Goal: Information Seeking & Learning: Learn about a topic

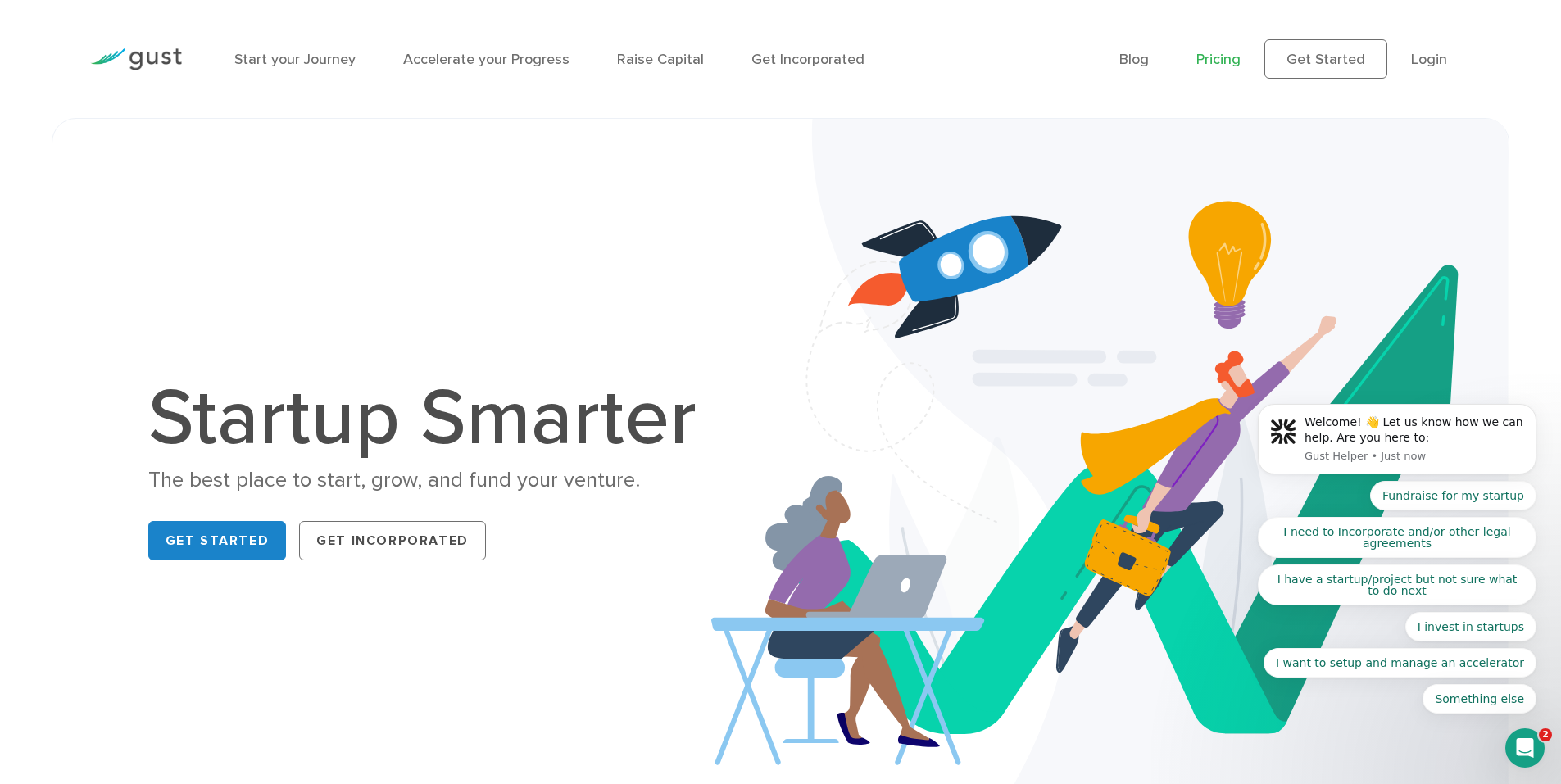
click at [1239, 67] on link "Pricing" at bounding box center [1219, 59] width 45 height 18
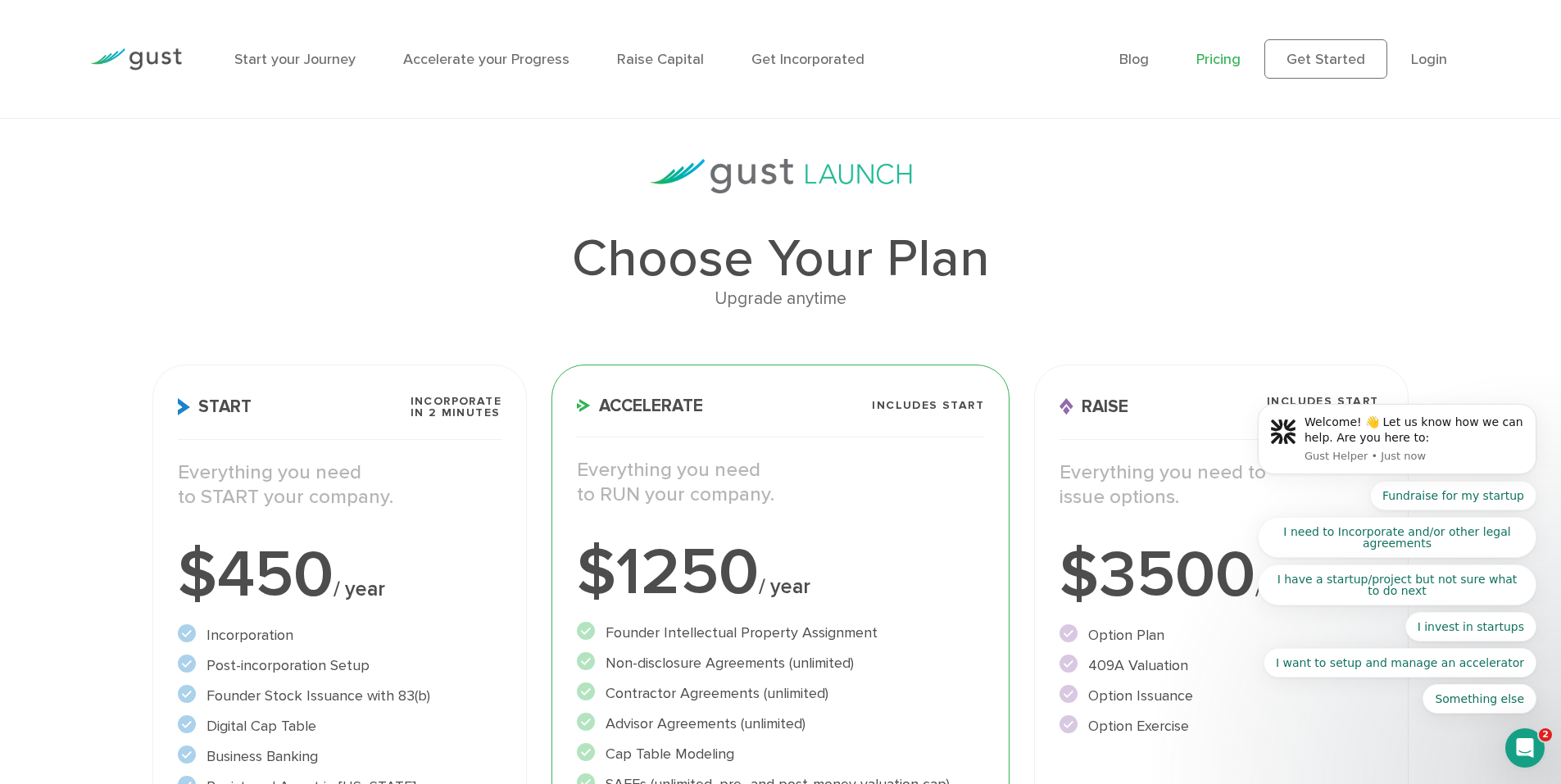
scroll to position [328, 0]
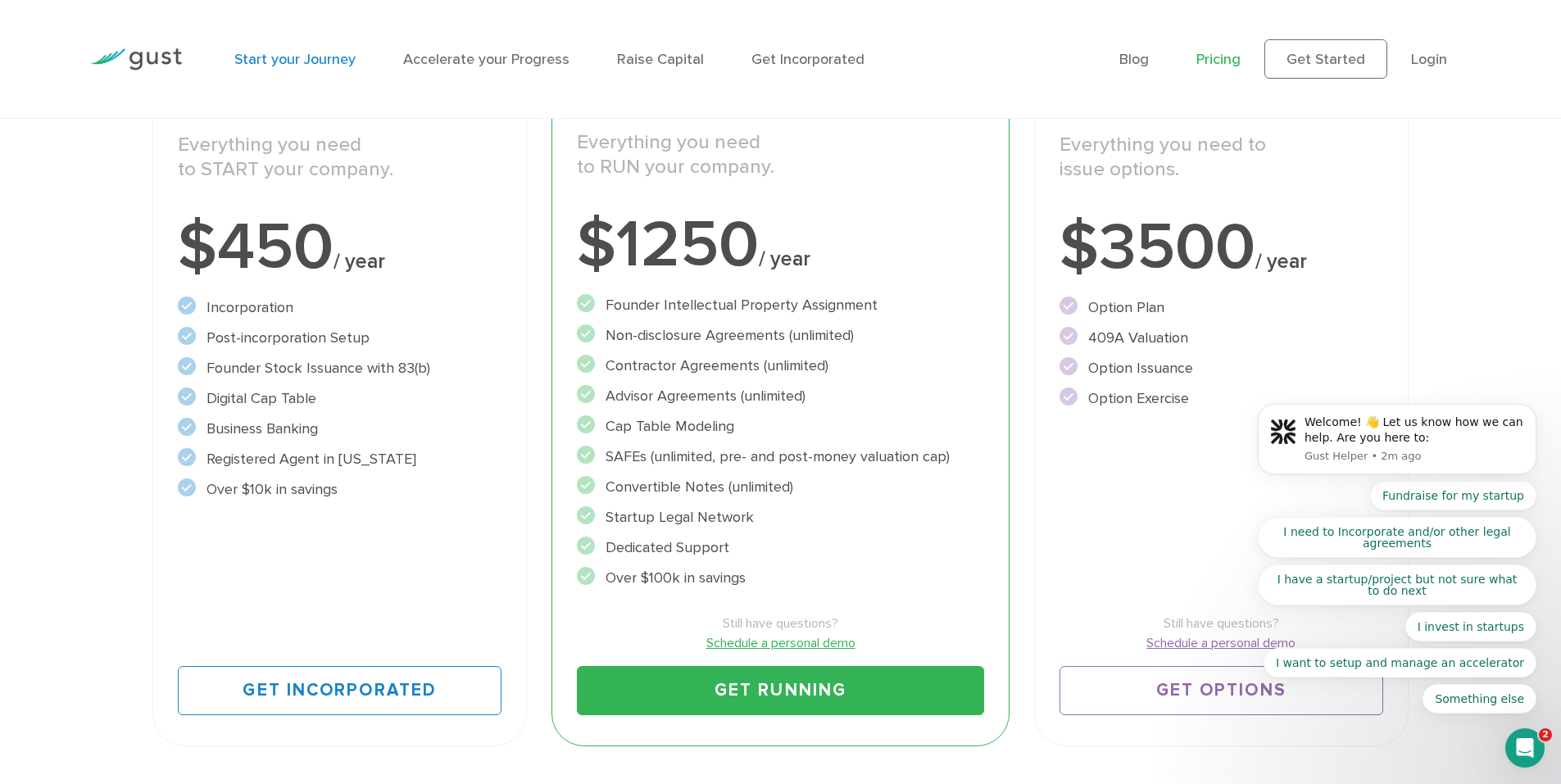
click at [264, 54] on link "Start your Journey" at bounding box center [295, 59] width 122 height 18
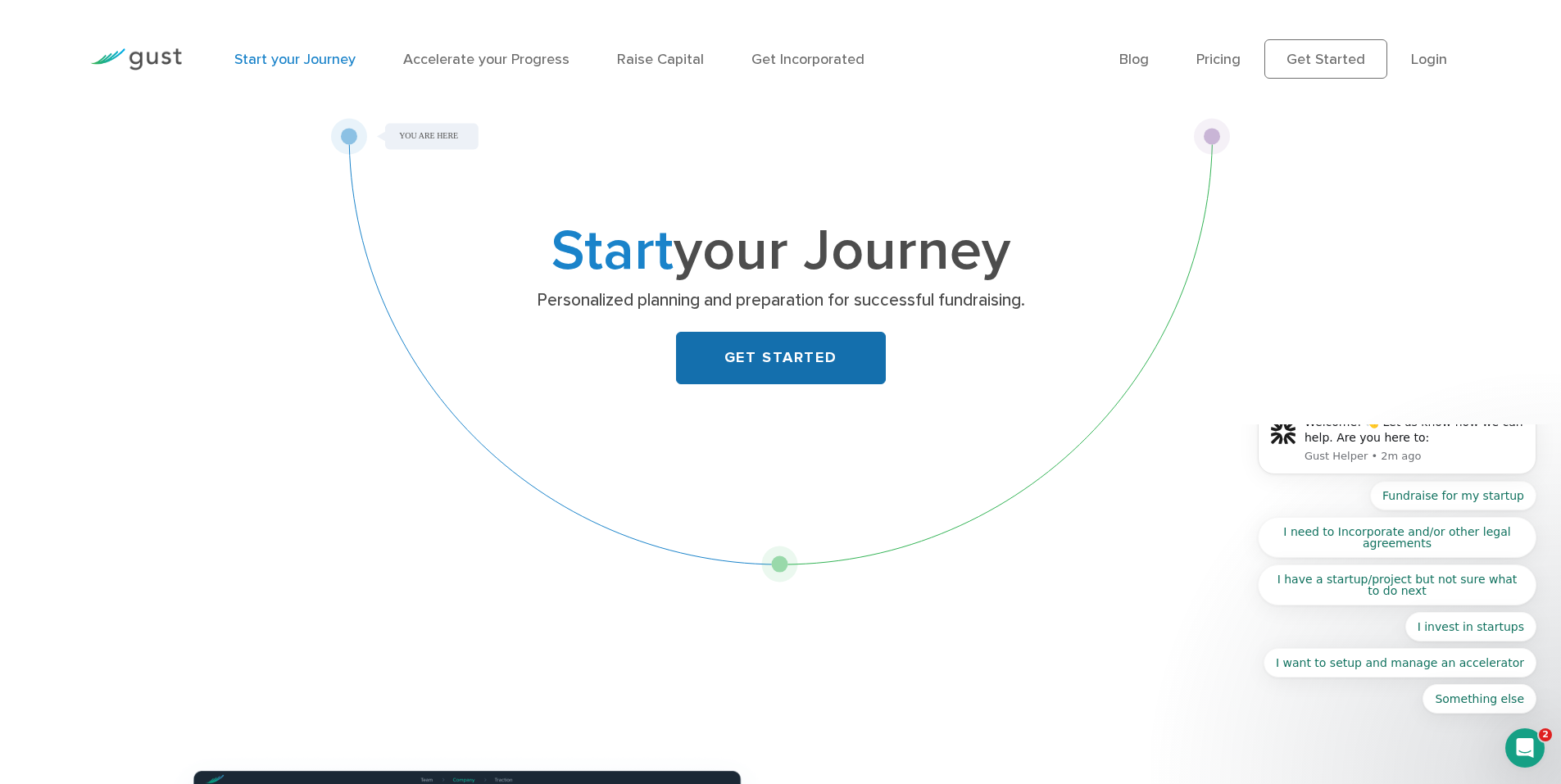
click at [790, 366] on link "GET STARTED" at bounding box center [780, 358] width 210 height 53
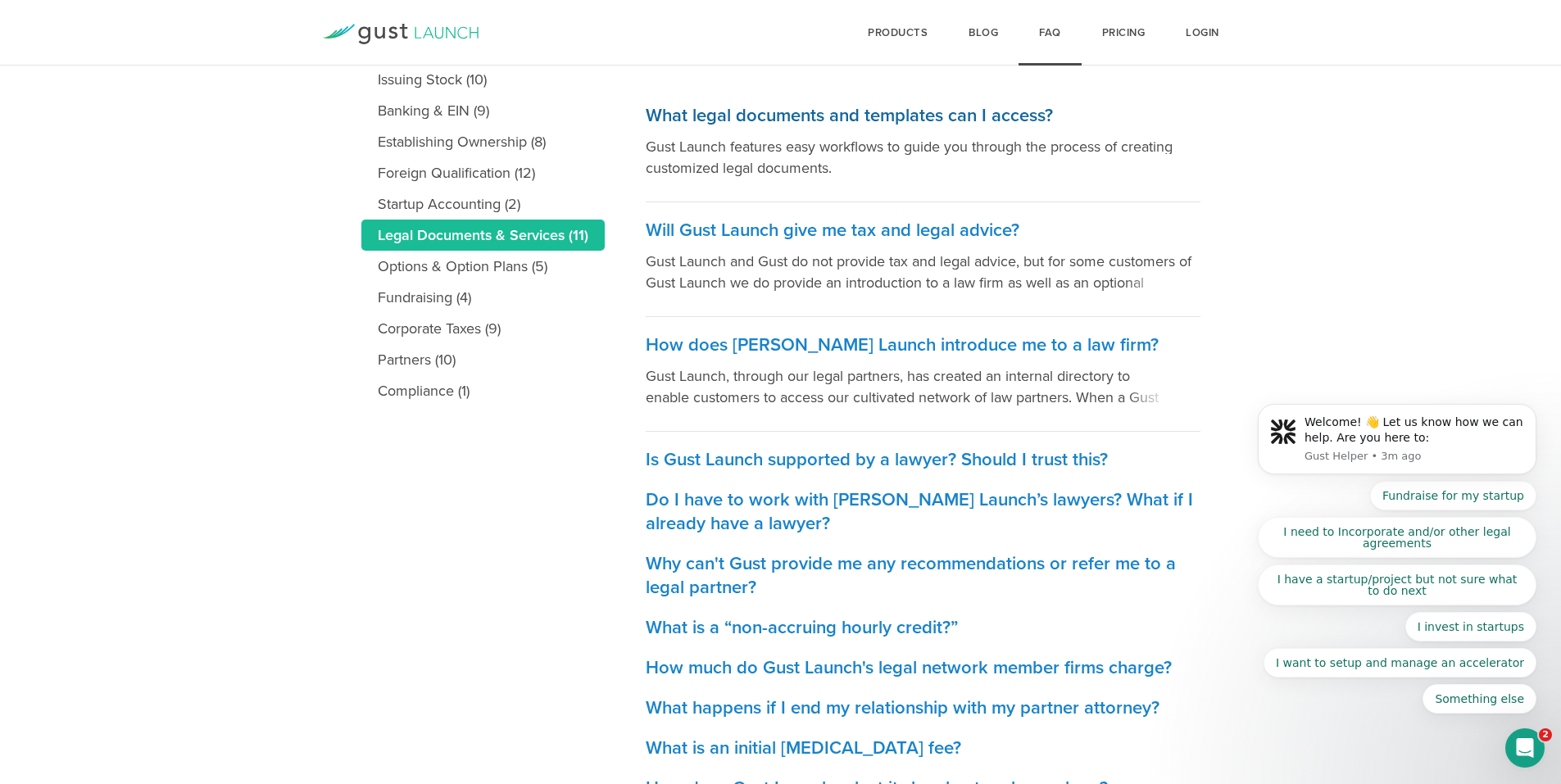
scroll to position [82, 0]
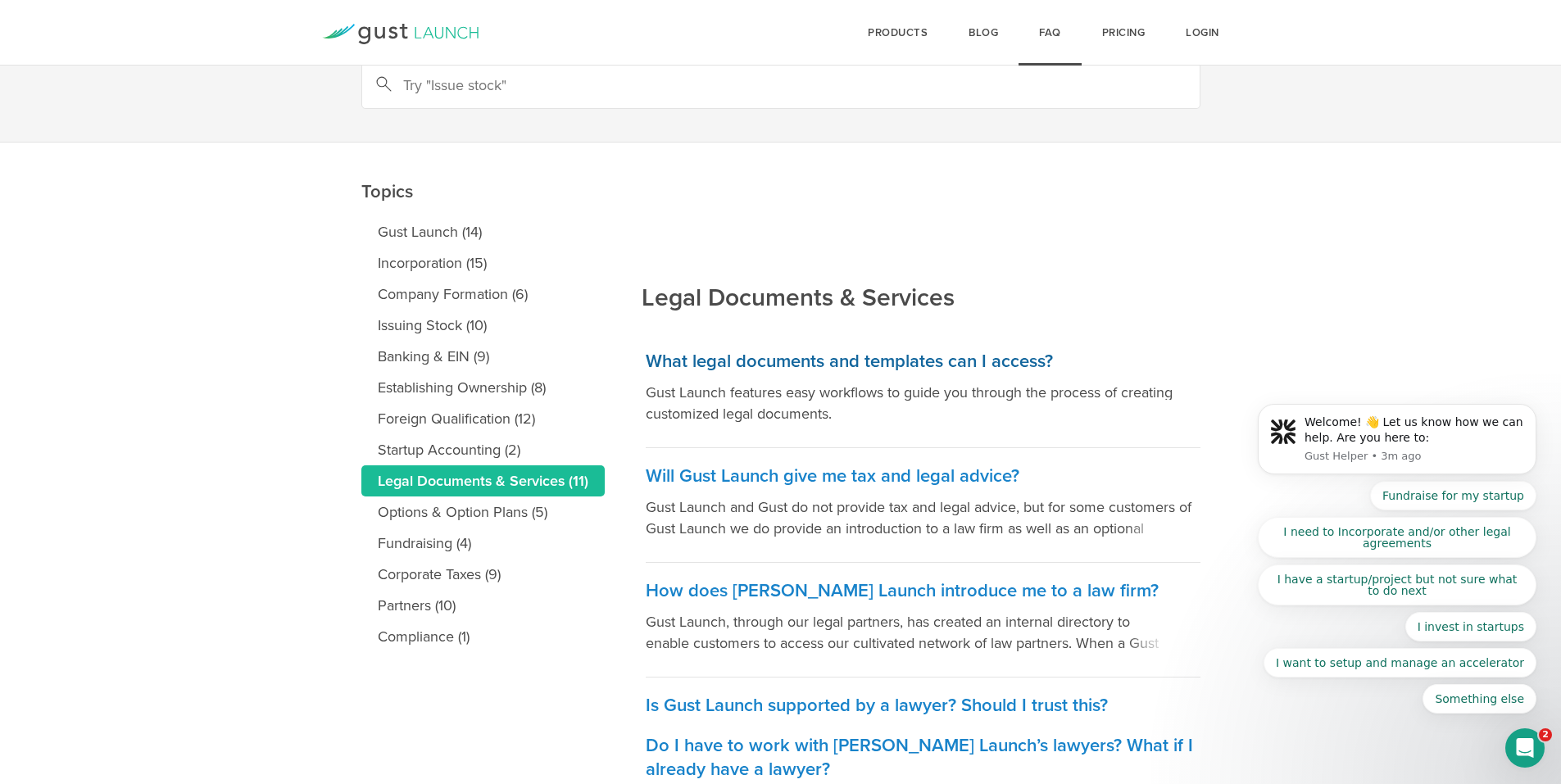
click at [865, 362] on h3 "What legal documents and templates can I access?" at bounding box center [923, 362] width 555 height 24
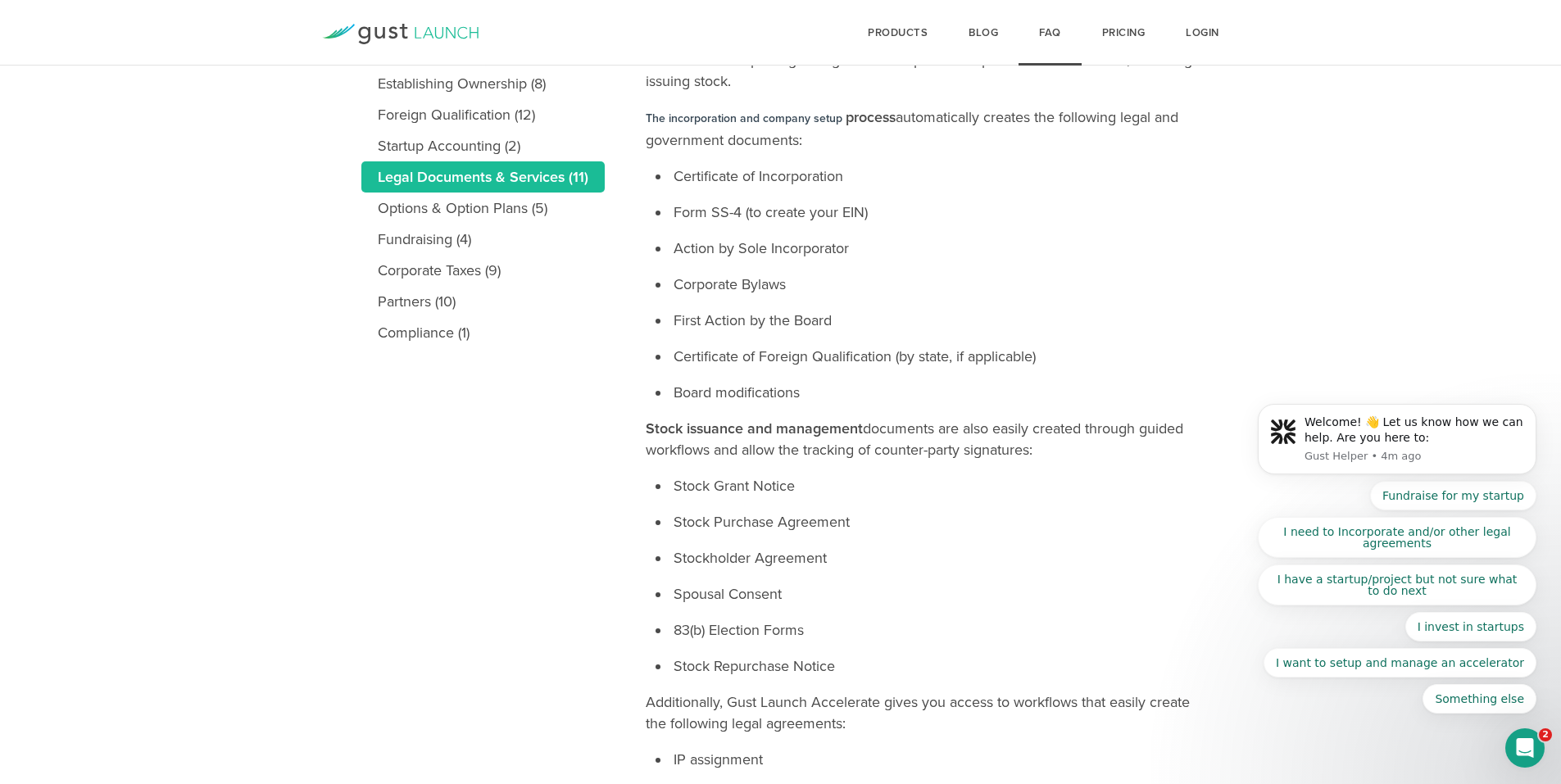
scroll to position [140, 0]
